Goal: Information Seeking & Learning: Learn about a topic

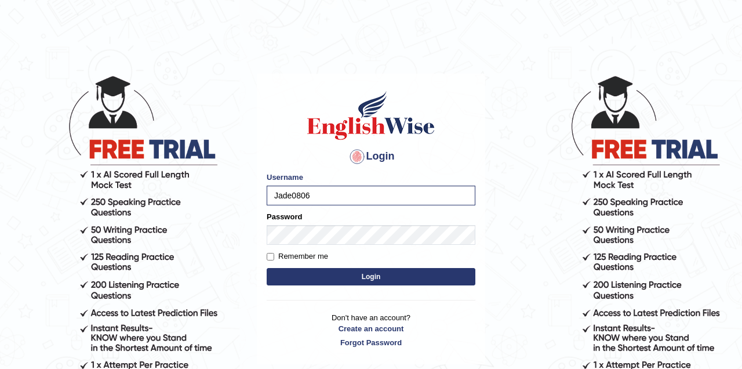
click at [330, 269] on button "Login" at bounding box center [371, 276] width 209 height 17
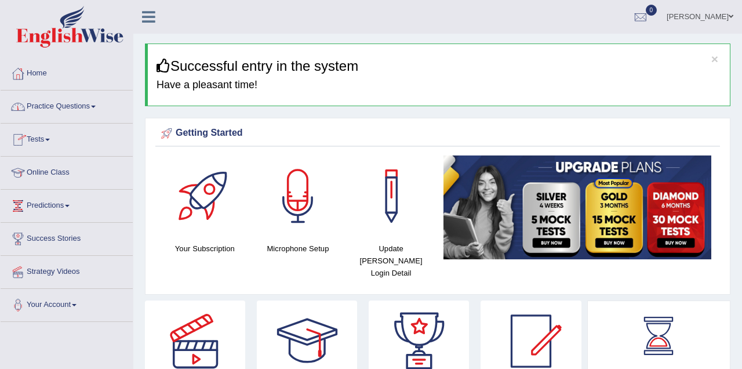
click at [103, 168] on link "Online Class" at bounding box center [67, 171] width 132 height 29
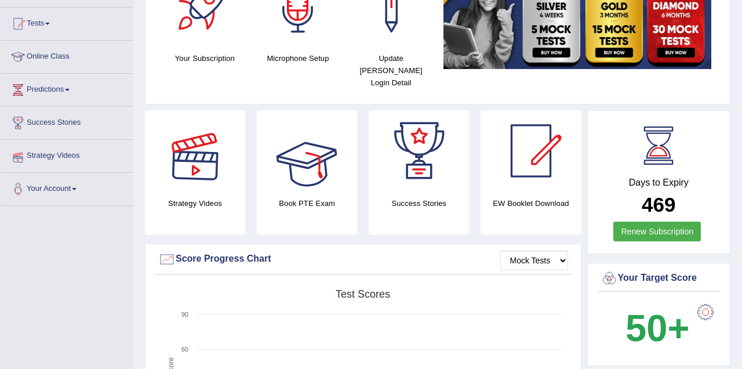
scroll to position [58, 0]
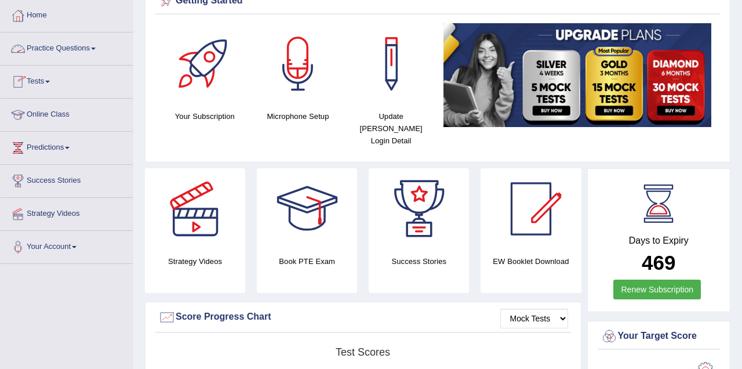
click at [72, 48] on link "Practice Questions" at bounding box center [67, 46] width 132 height 29
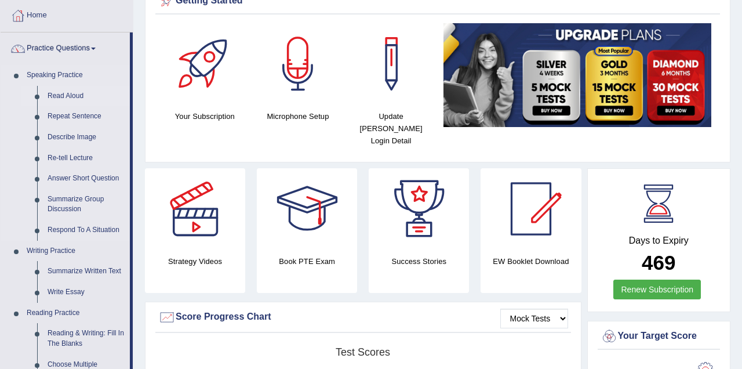
click at [72, 94] on link "Read Aloud" at bounding box center [86, 96] width 88 height 21
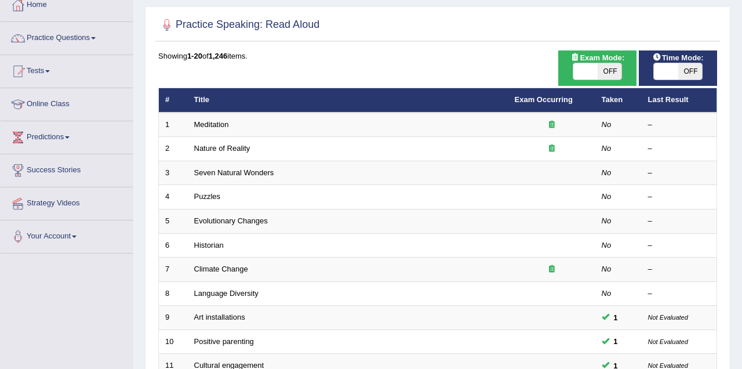
scroll to position [51, 0]
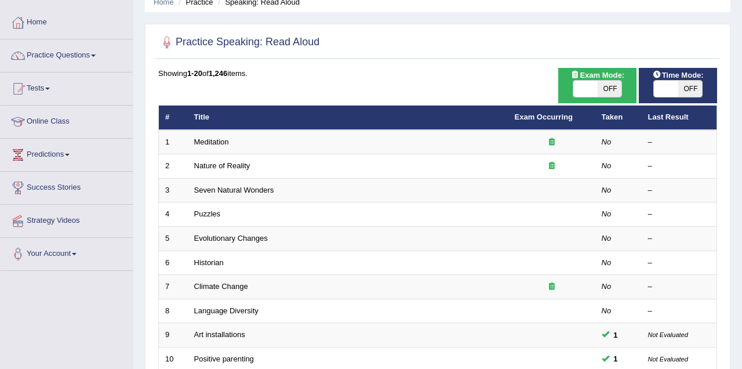
click at [670, 78] on div "Time Mode: ON OFF" at bounding box center [678, 85] width 78 height 35
click at [693, 87] on span "OFF" at bounding box center [690, 89] width 24 height 16
checkbox input "true"
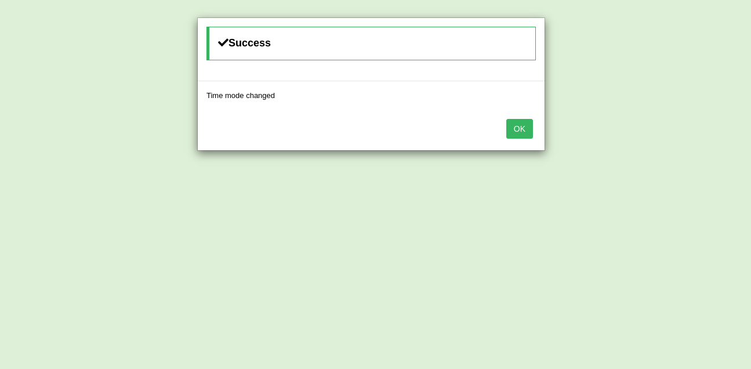
click at [522, 126] on button "OK" at bounding box center [519, 129] width 27 height 20
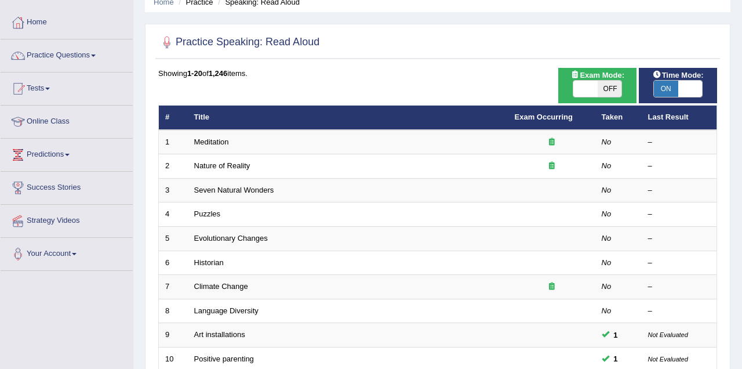
click at [610, 85] on span "OFF" at bounding box center [610, 89] width 24 height 16
checkbox input "true"
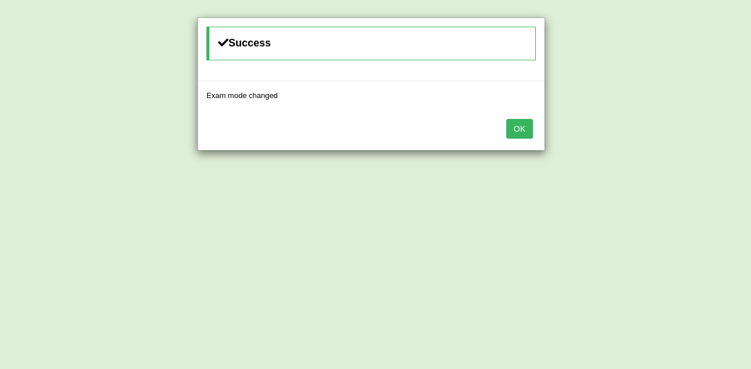
click at [516, 126] on button "OK" at bounding box center [519, 129] width 27 height 20
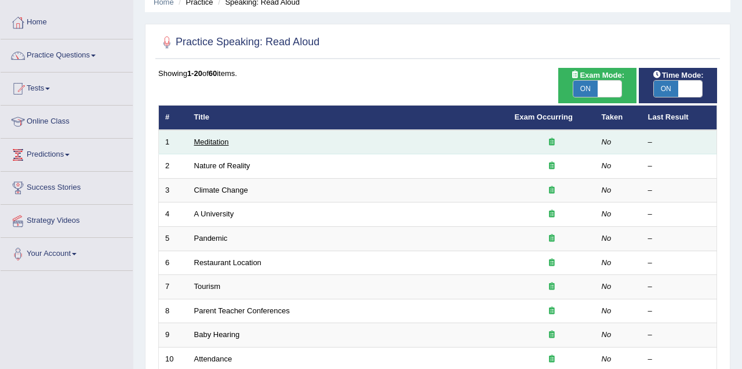
click at [214, 139] on link "Meditation" at bounding box center [211, 141] width 35 height 9
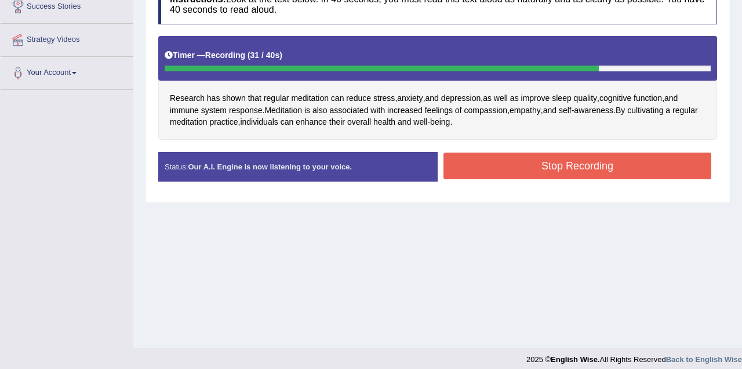
click at [616, 172] on button "Stop Recording" at bounding box center [577, 165] width 268 height 27
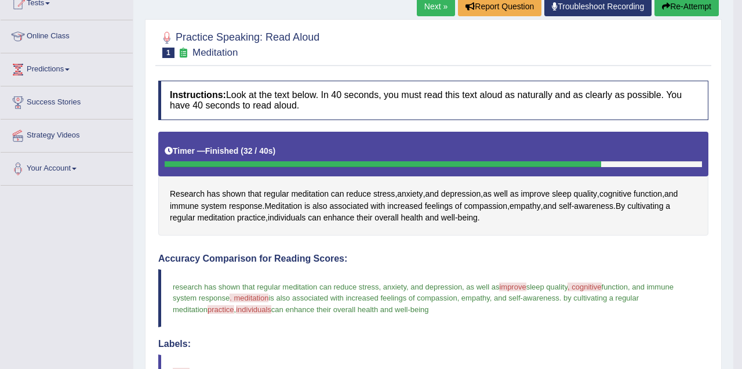
scroll to position [116, 0]
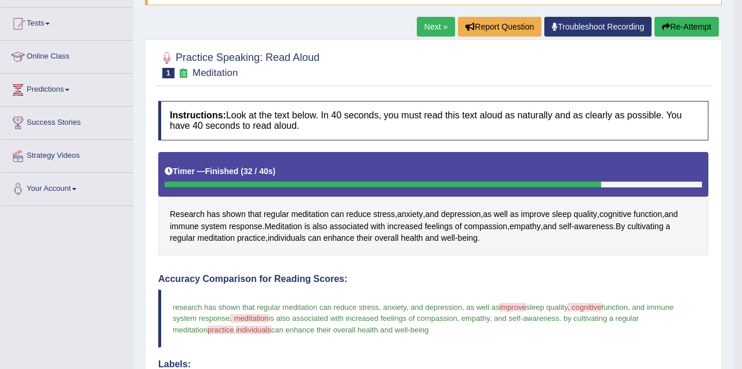
click at [434, 28] on link "Next »" at bounding box center [436, 27] width 38 height 20
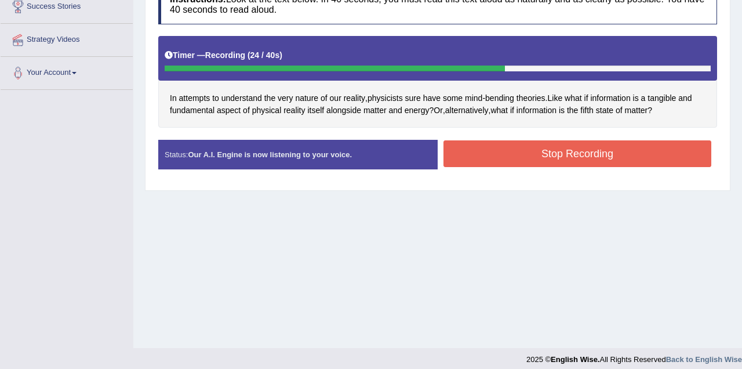
click at [523, 148] on button "Stop Recording" at bounding box center [577, 153] width 268 height 27
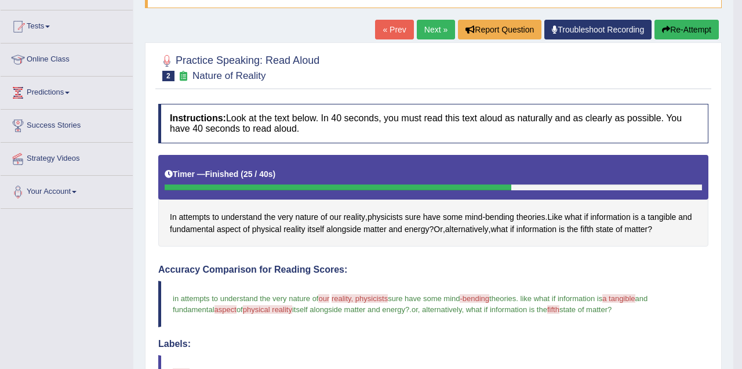
scroll to position [97, 0]
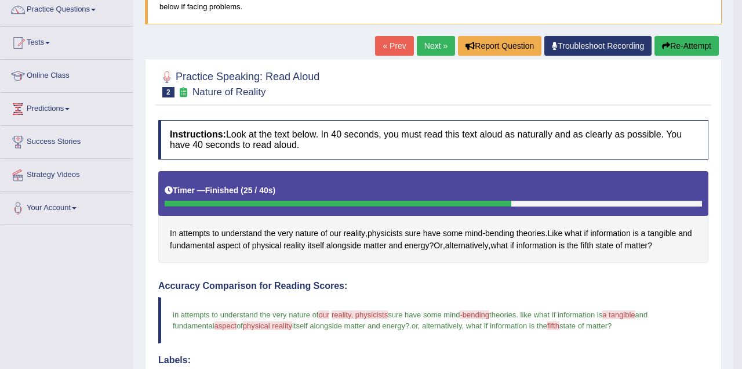
click at [430, 47] on link "Next »" at bounding box center [436, 46] width 38 height 20
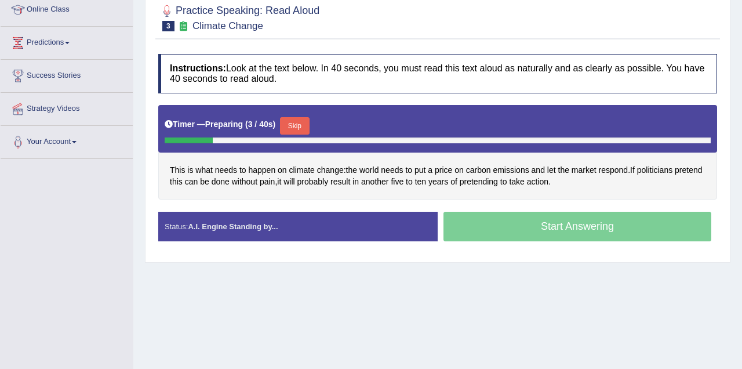
scroll to position [174, 0]
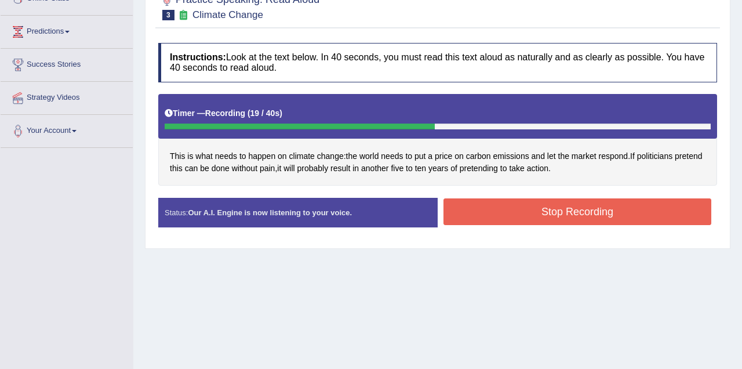
drag, startPoint x: 554, startPoint y: 212, endPoint x: 542, endPoint y: 215, distance: 12.7
click at [554, 212] on button "Stop Recording" at bounding box center [577, 211] width 268 height 27
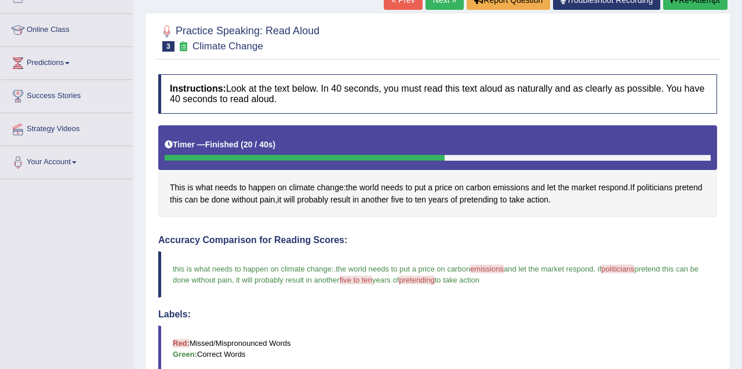
scroll to position [116, 0]
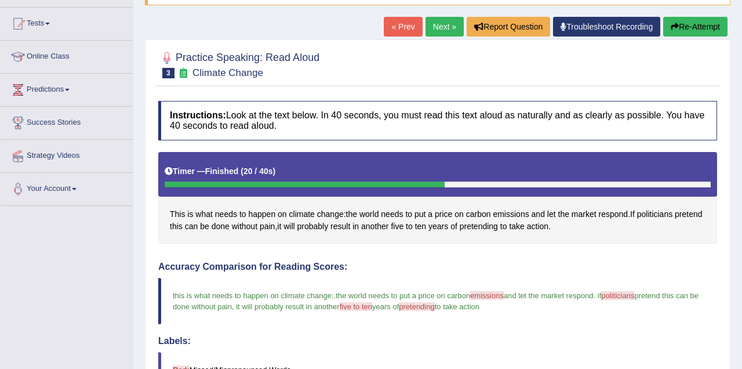
click at [438, 27] on link "Next »" at bounding box center [445, 27] width 38 height 20
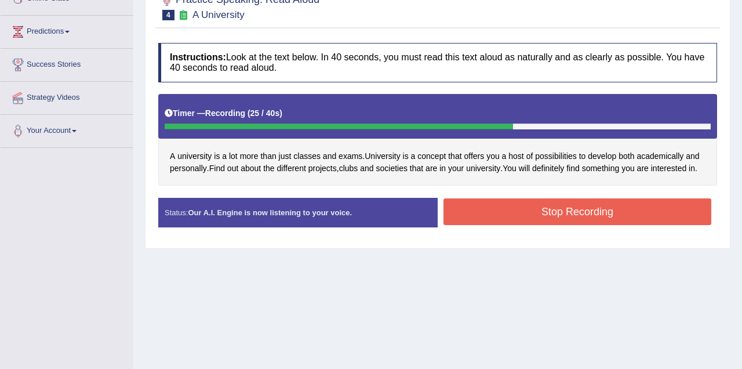
click at [578, 203] on button "Stop Recording" at bounding box center [577, 211] width 268 height 27
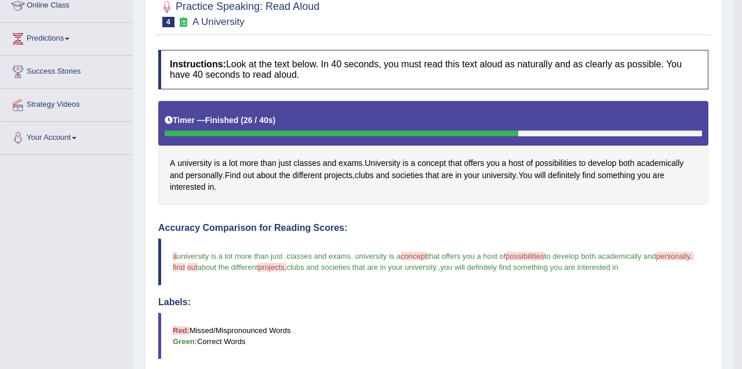
scroll to position [109, 0]
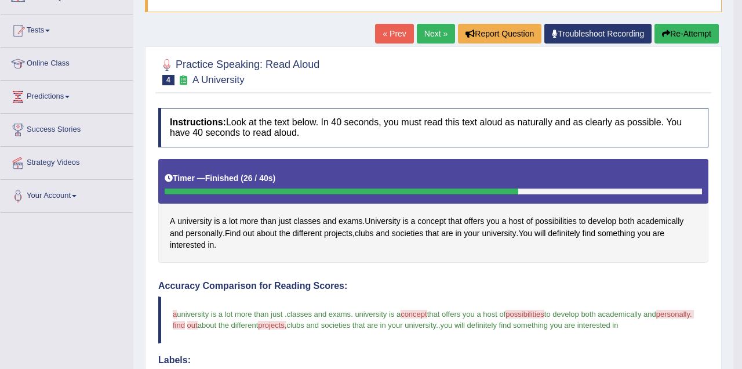
click at [431, 33] on link "Next »" at bounding box center [436, 34] width 38 height 20
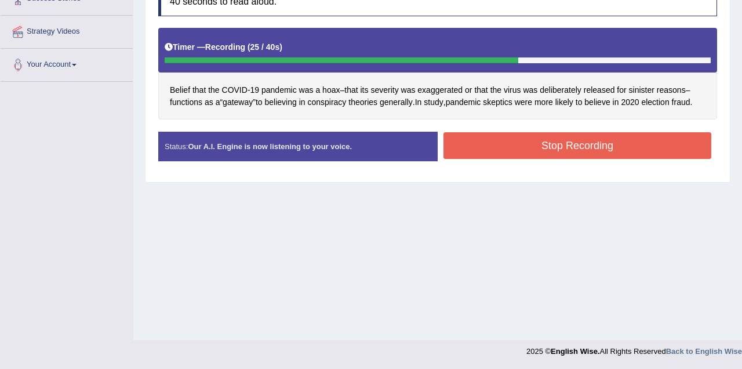
click at [649, 139] on button "Stop Recording" at bounding box center [577, 145] width 268 height 27
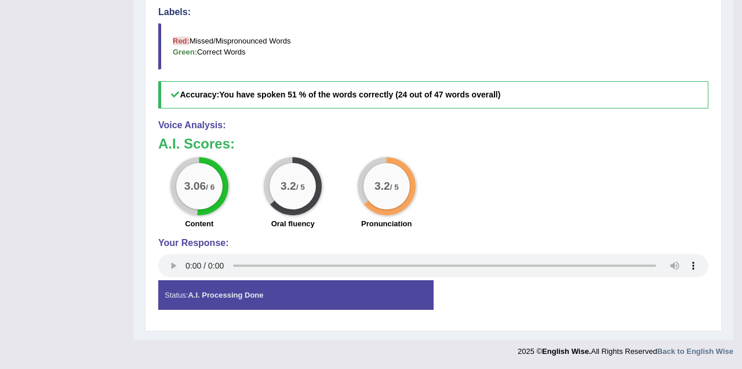
scroll to position [457, 0]
